Goal: Find specific fact: Find specific fact

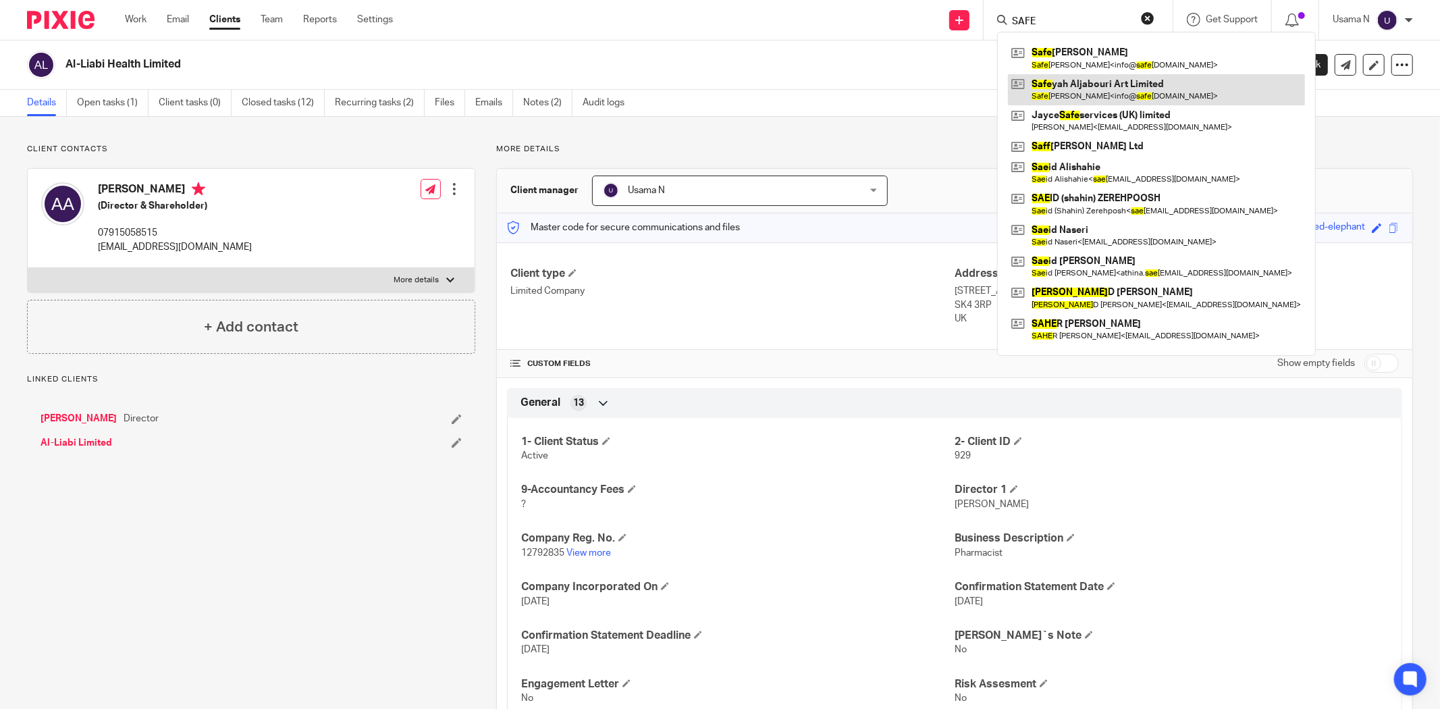
type input "SAFE"
click at [1135, 88] on link at bounding box center [1156, 89] width 297 height 31
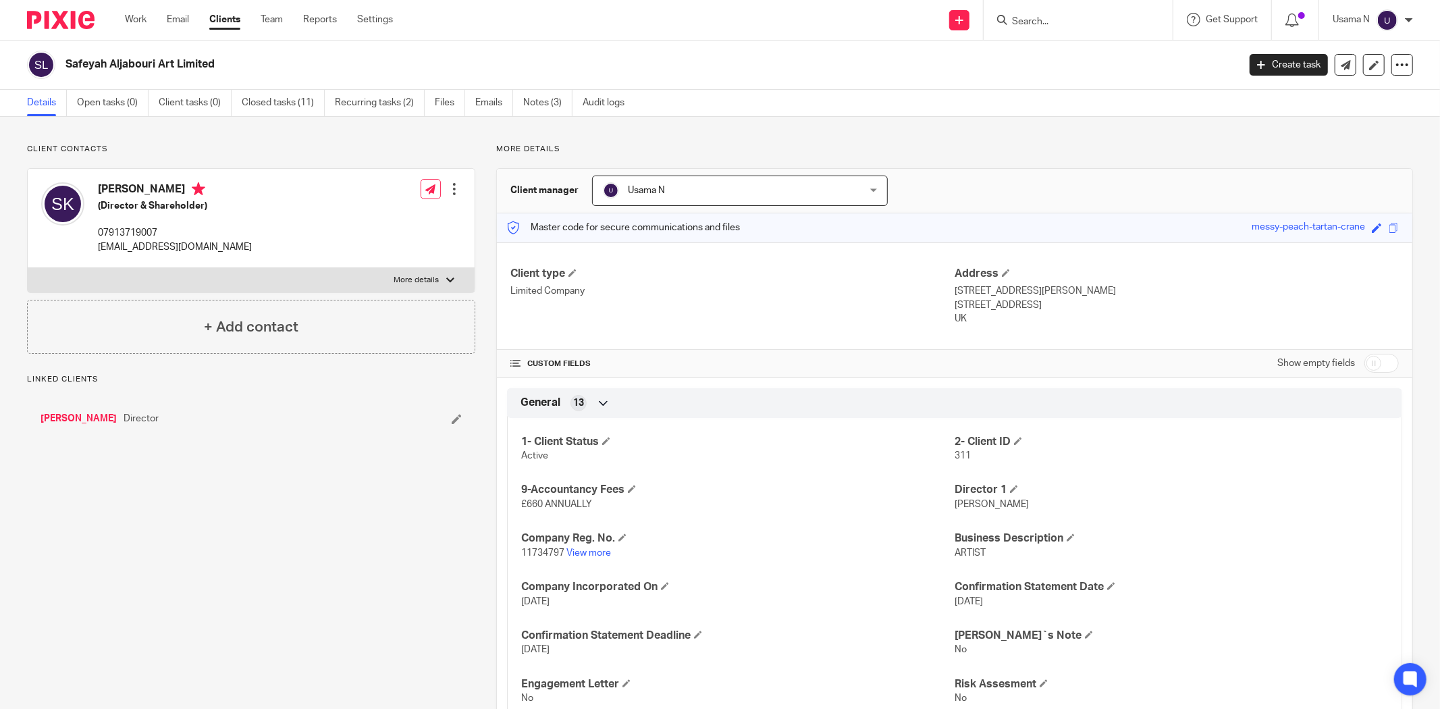
click at [538, 553] on span "11734797" at bounding box center [542, 552] width 43 height 9
copy p "11734797"
click at [161, 271] on label "More details" at bounding box center [251, 280] width 447 height 24
click at [28, 268] on input "More details" at bounding box center [27, 267] width 1 height 1
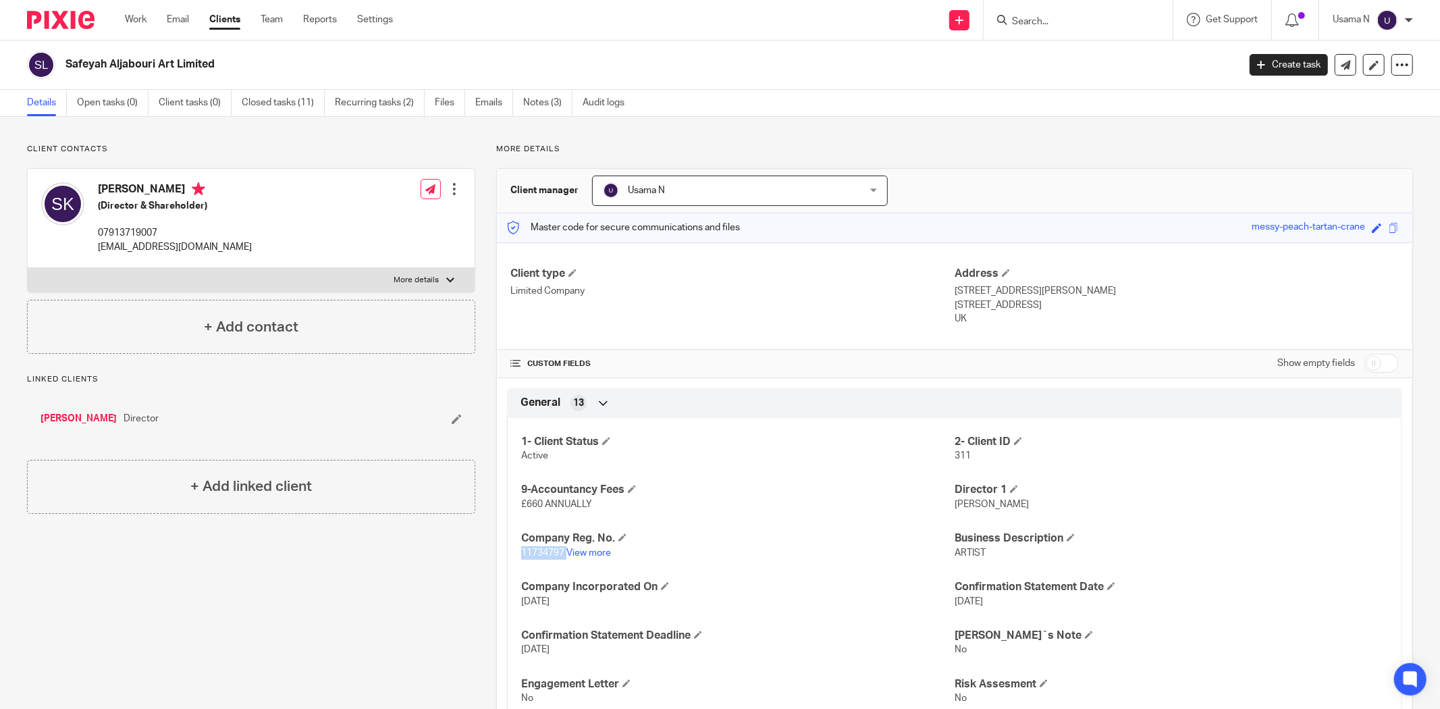
checkbox input "true"
